Goal: Task Accomplishment & Management: Manage account settings

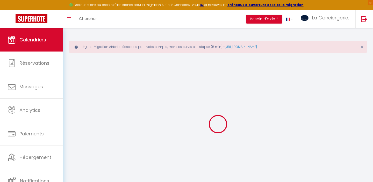
select select
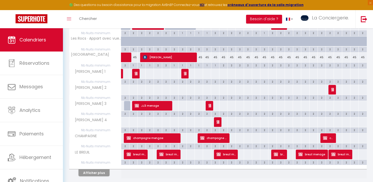
scroll to position [299, 0]
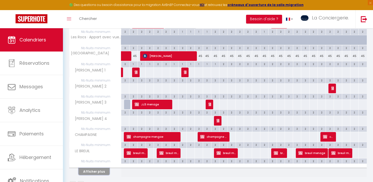
click at [102, 171] on button "Afficher plus" at bounding box center [93, 171] width 31 height 7
select select
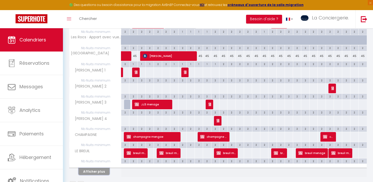
select select
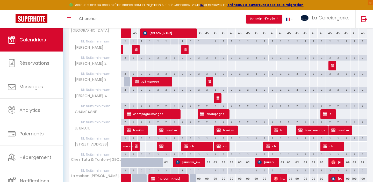
scroll to position [322, 0]
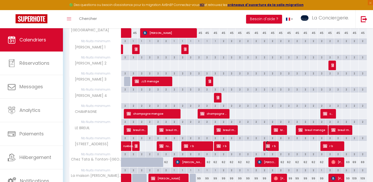
click at [275, 149] on span "r b" at bounding box center [270, 146] width 11 height 10
select select "OK"
select select "KO"
select select "0"
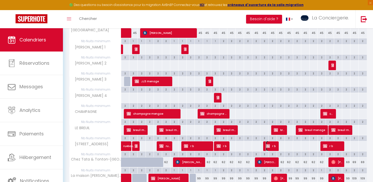
select select "1"
select select
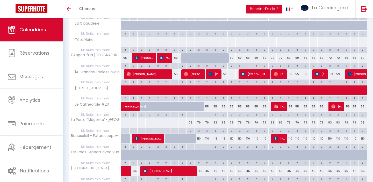
scroll to position [152, 0]
